Goal: Check status: Check status

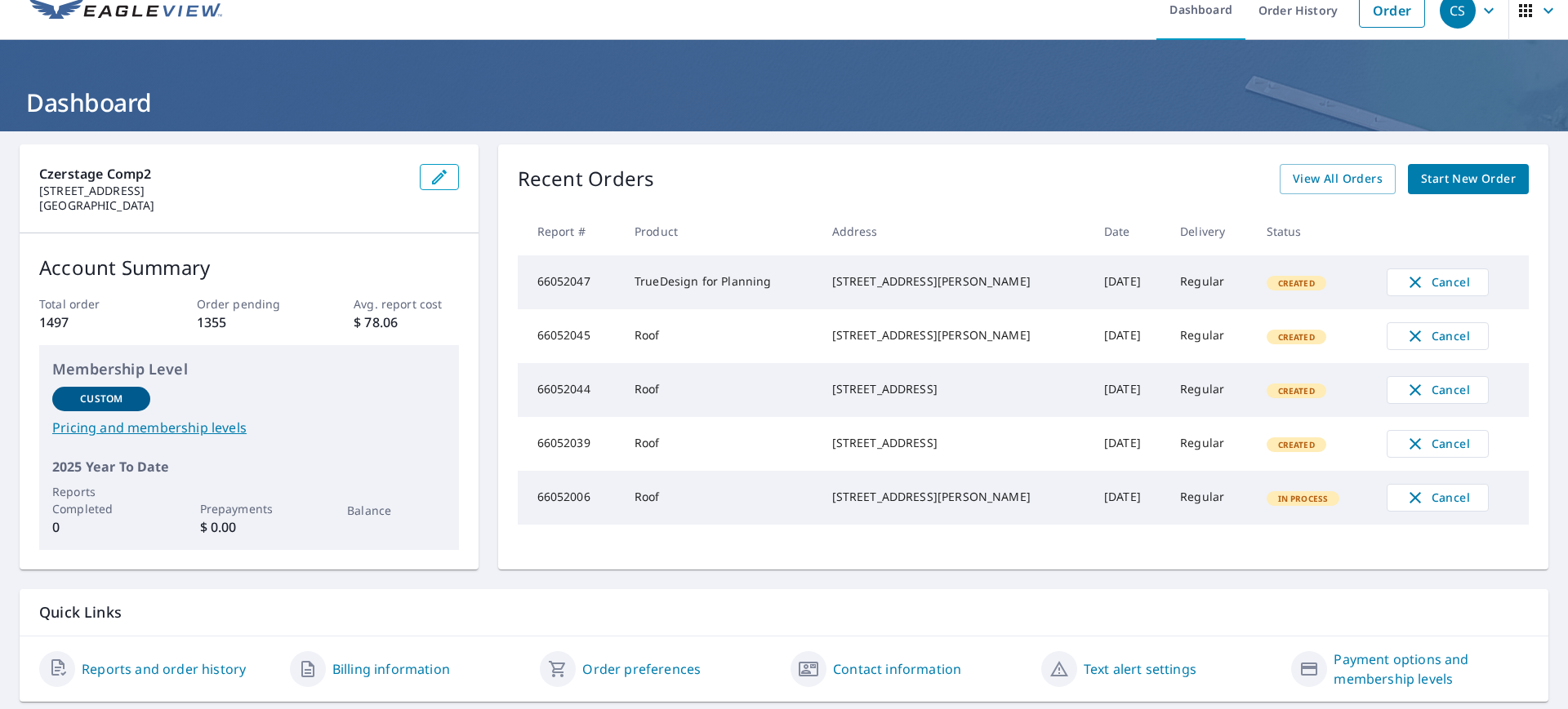
scroll to position [25, 0]
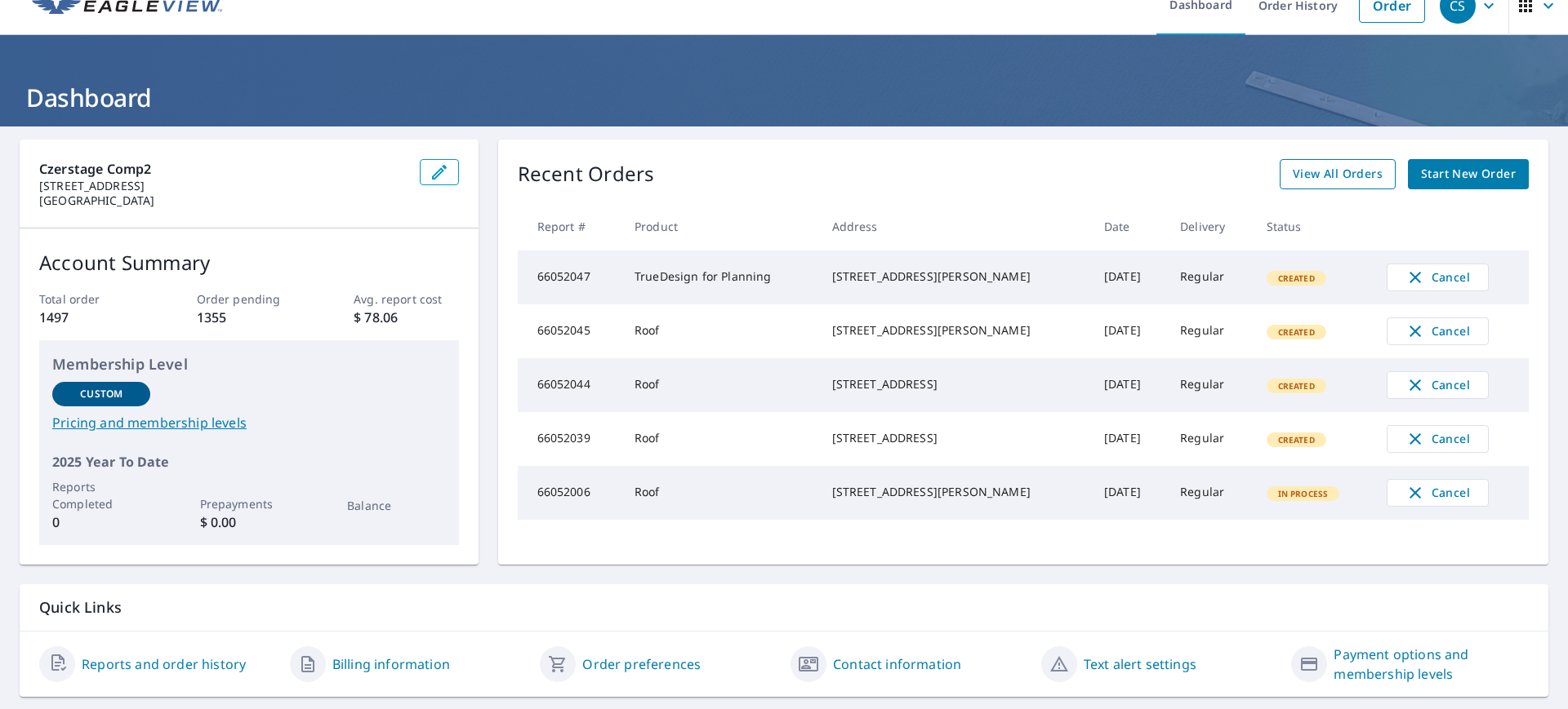
click at [1325, 178] on span "View All Orders" at bounding box center [1337, 174] width 90 height 20
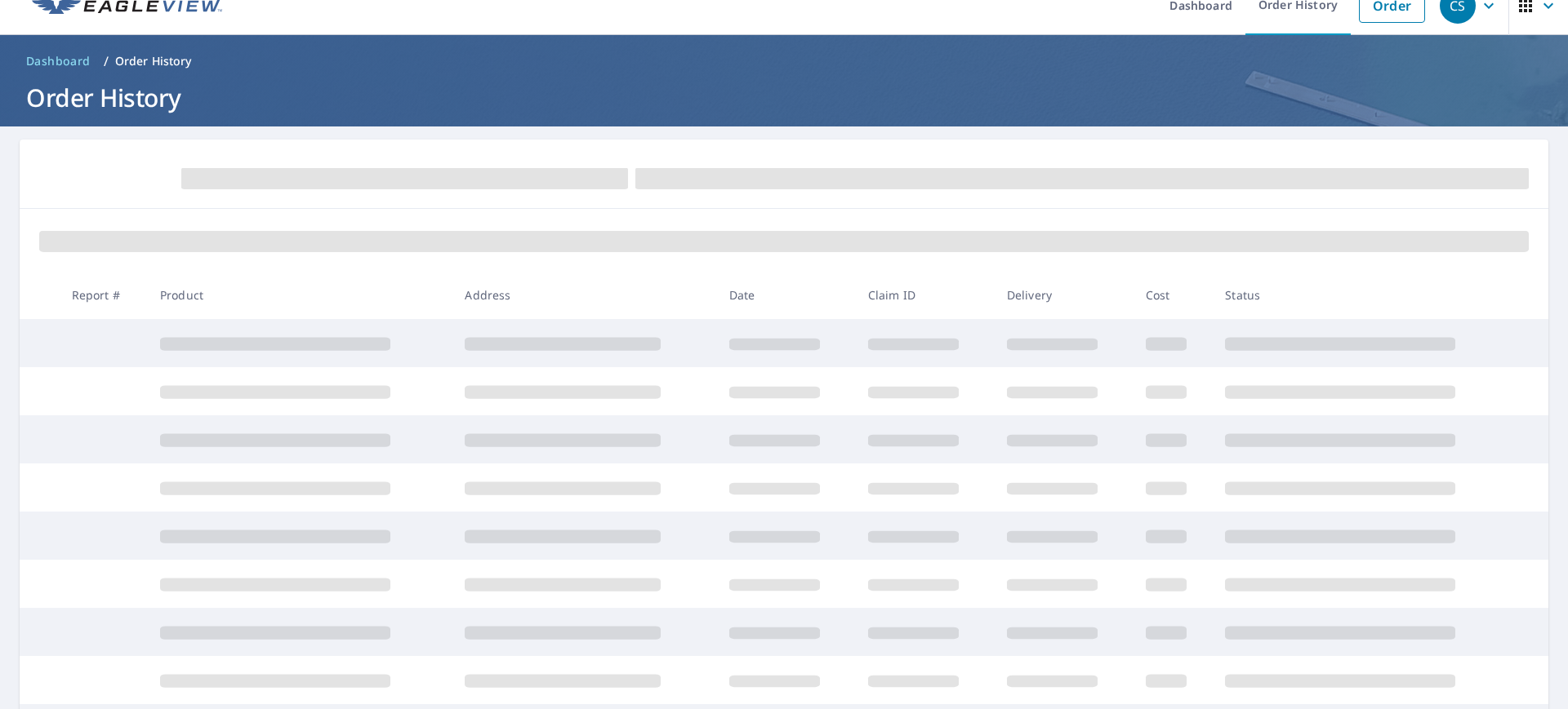
scroll to position [25, 0]
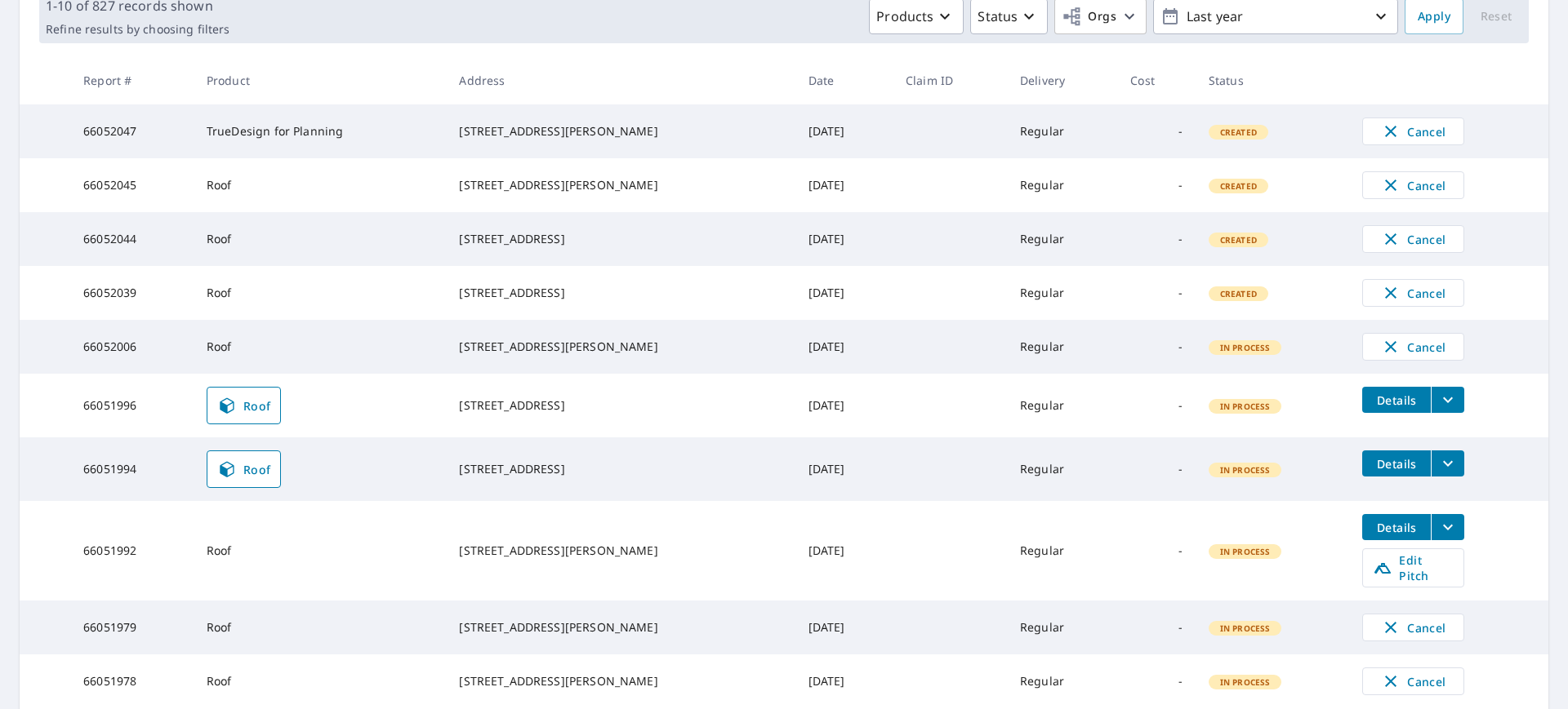
scroll to position [261, 0]
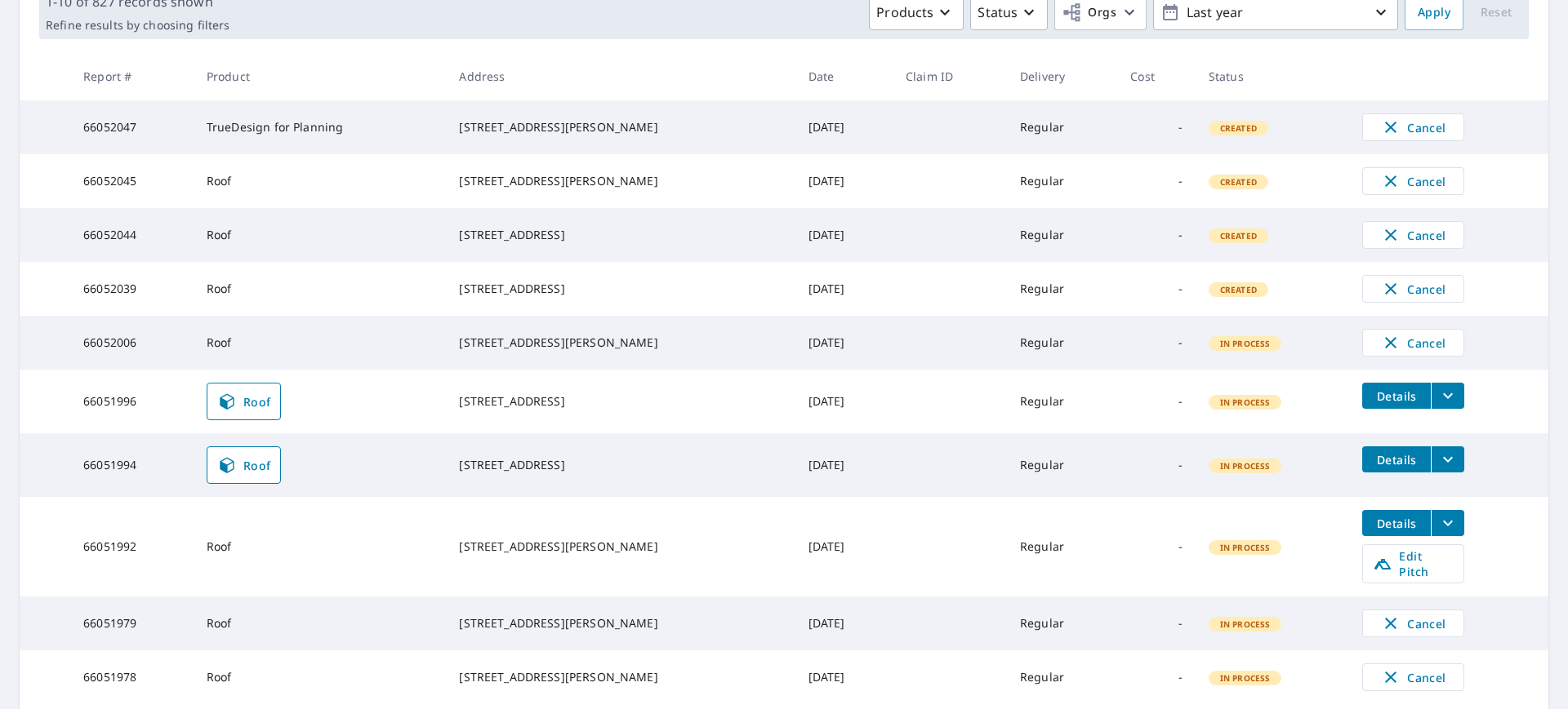
click at [406, 420] on td "Roof" at bounding box center [319, 402] width 253 height 64
click at [250, 412] on span "Roof" at bounding box center [243, 401] width 54 height 19
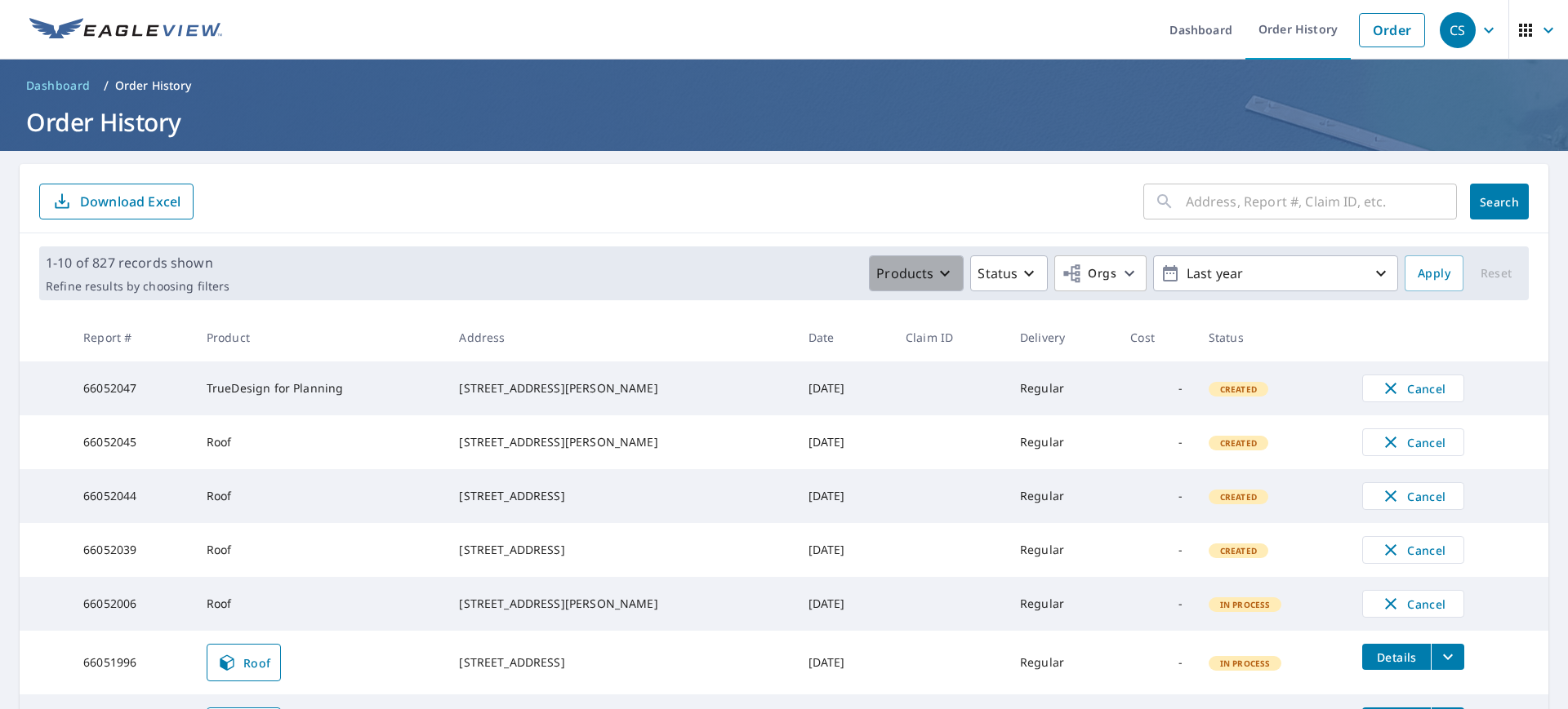
click at [940, 275] on icon "button" at bounding box center [945, 274] width 10 height 5
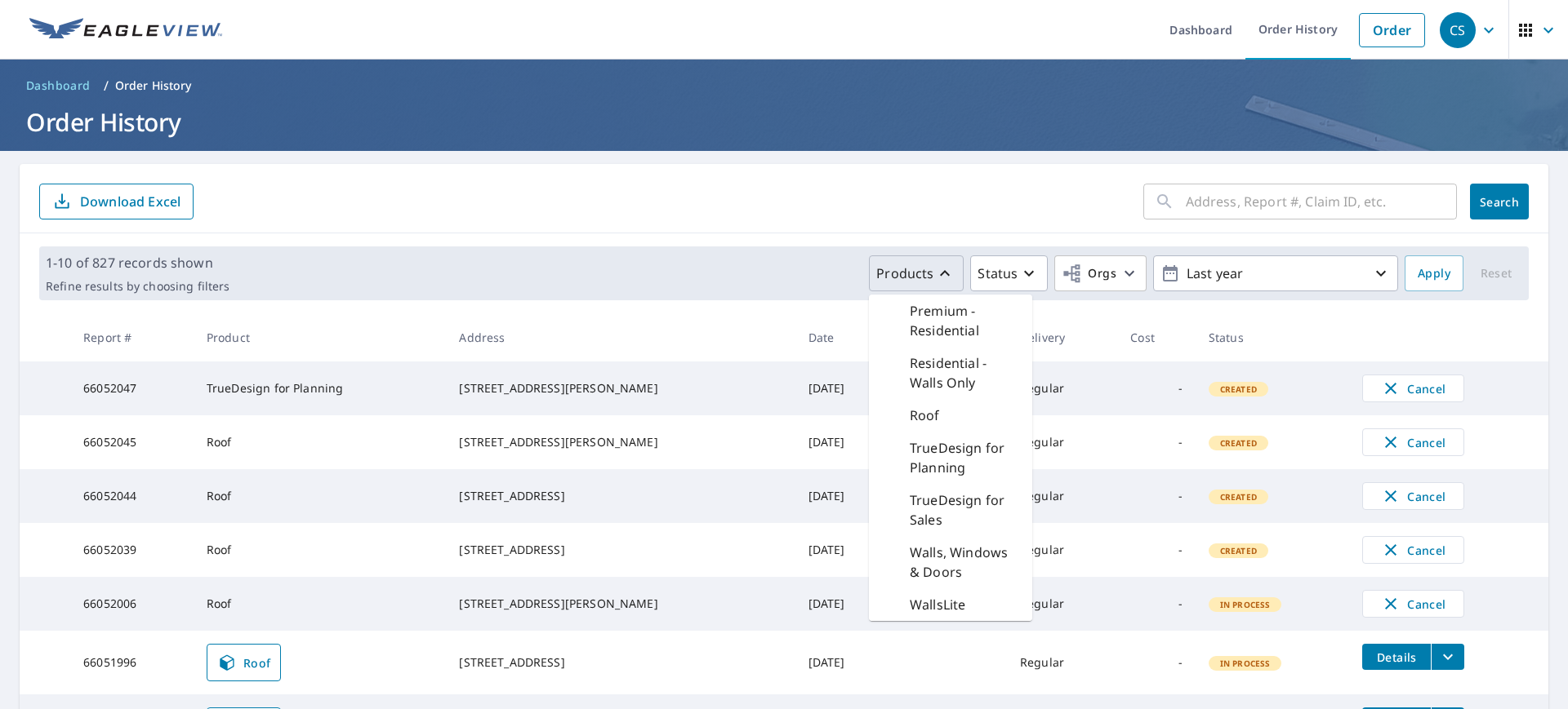
scroll to position [875, 0]
click at [978, 488] on p "TrueDesign for Planning" at bounding box center [965, 468] width 110 height 39
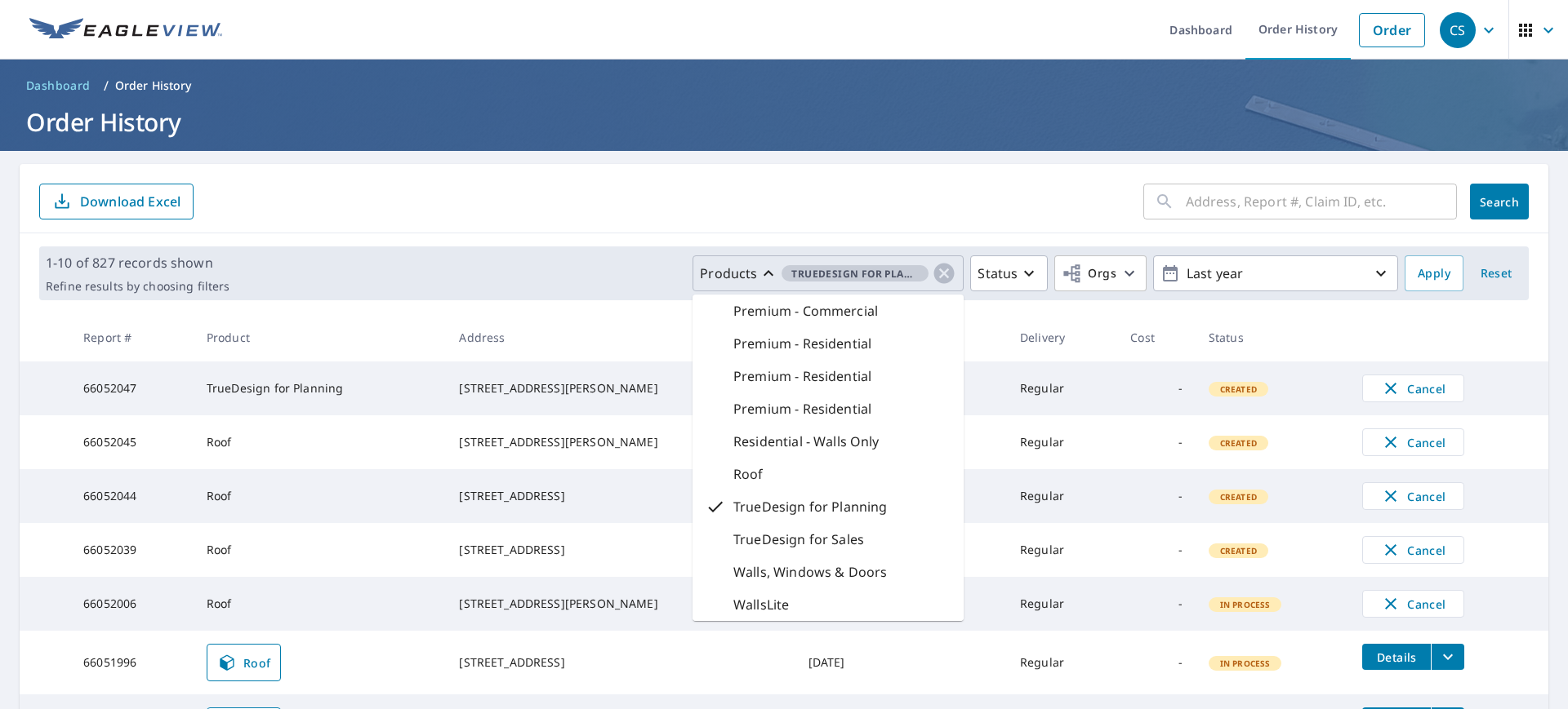
scroll to position [444, 0]
click at [1427, 275] on span "Apply" at bounding box center [1434, 274] width 33 height 20
